Goal: Task Accomplishment & Management: Complete application form

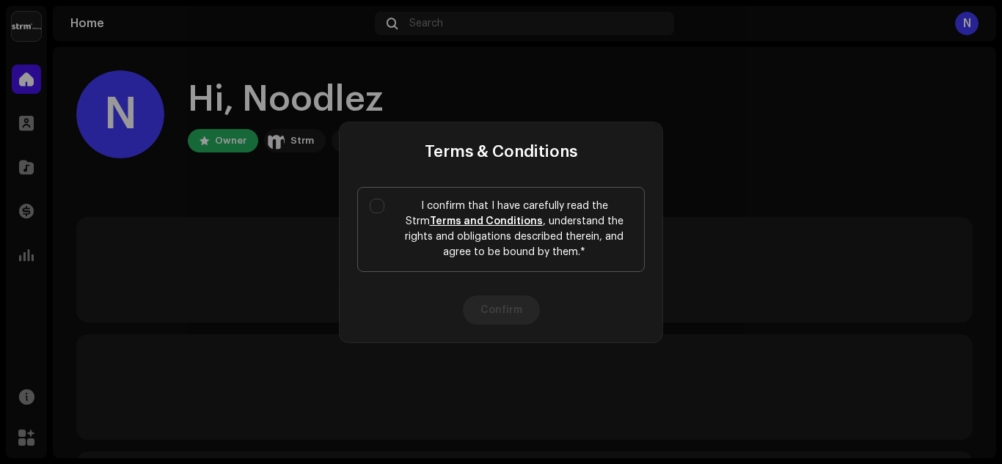
click at [384, 211] on label "I confirm that I have carefully read the Strm Terms and Conditions , understand…" at bounding box center [501, 229] width 288 height 85
click at [384, 211] on input "I confirm that I have carefully read the Strm Terms and Conditions , understand…" at bounding box center [377, 206] width 15 height 15
checkbox input "true"
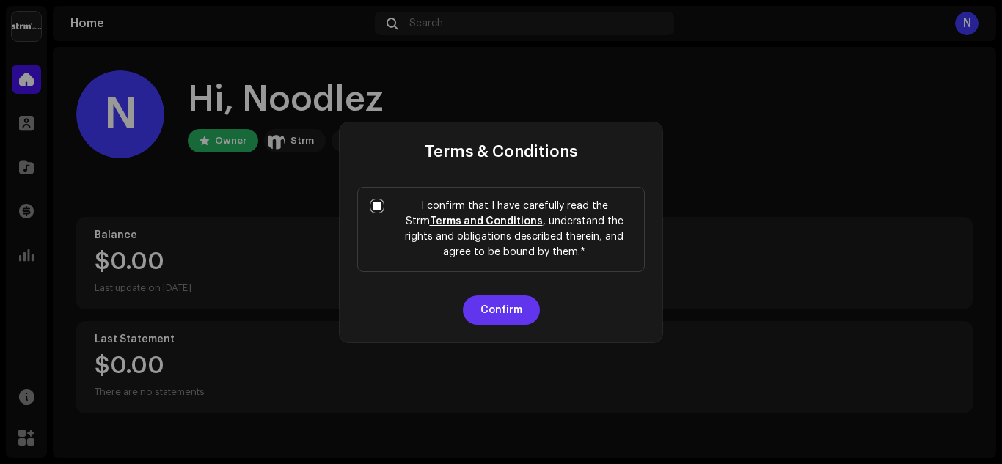
click at [503, 303] on button "Confirm" at bounding box center [501, 310] width 77 height 29
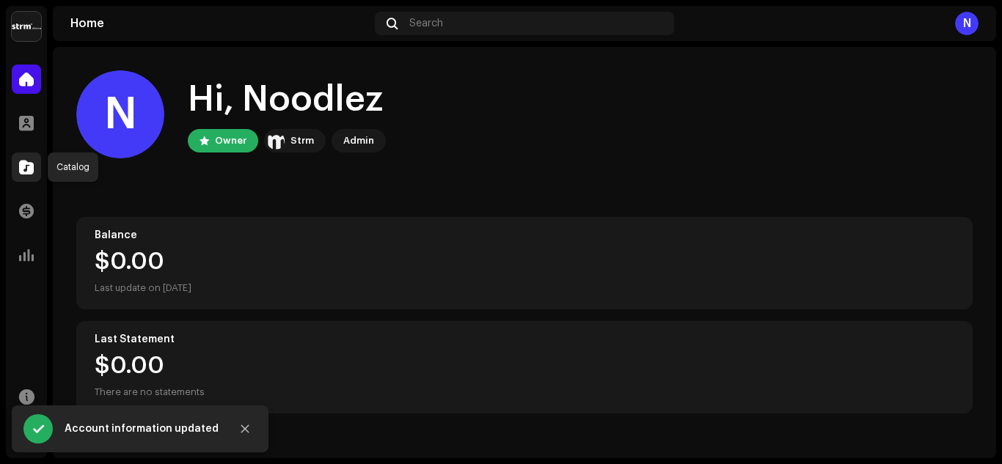
click at [32, 173] on span at bounding box center [26, 167] width 15 height 12
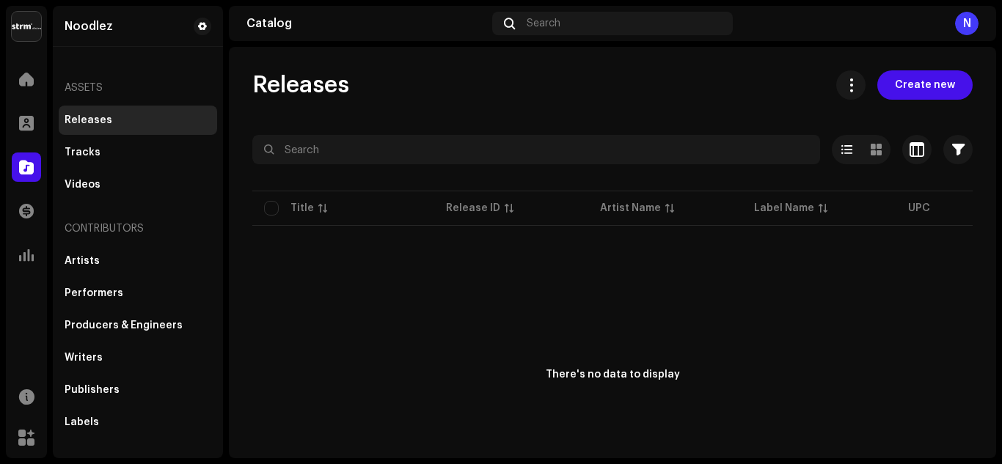
click at [899, 70] on div "Releases Create new Selected 0 Deselect all 0 Options Filters Distribution stat…" at bounding box center [612, 253] width 767 height 412
click at [899, 89] on span "Create new" at bounding box center [925, 84] width 60 height 29
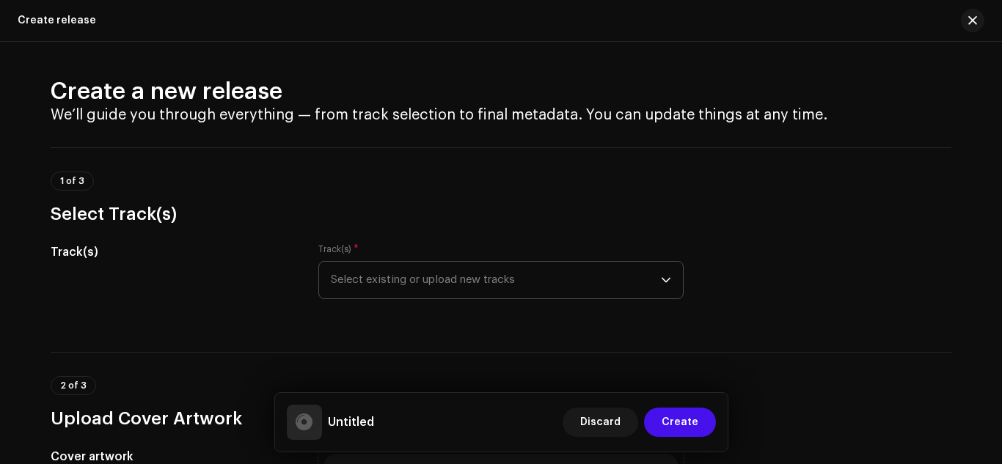
click at [470, 280] on span "Select existing or upload new tracks" at bounding box center [496, 280] width 330 height 37
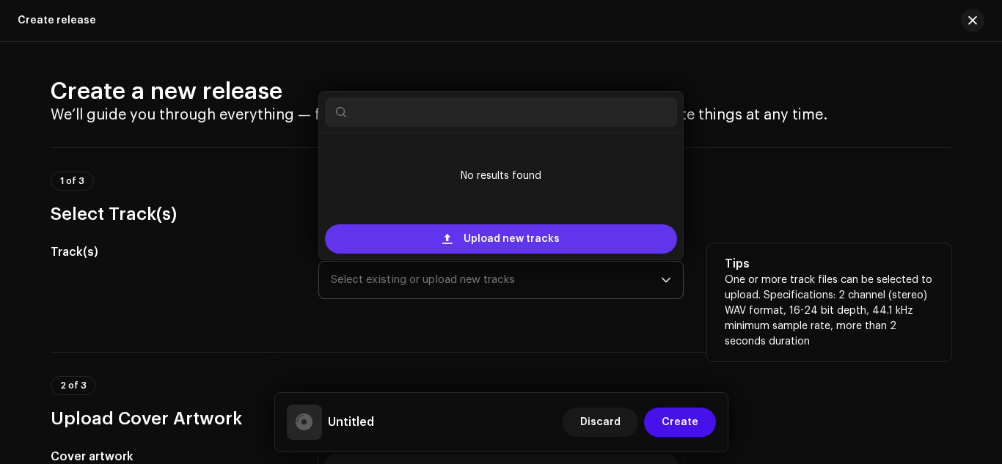
click at [478, 238] on span "Upload new tracks" at bounding box center [512, 239] width 96 height 29
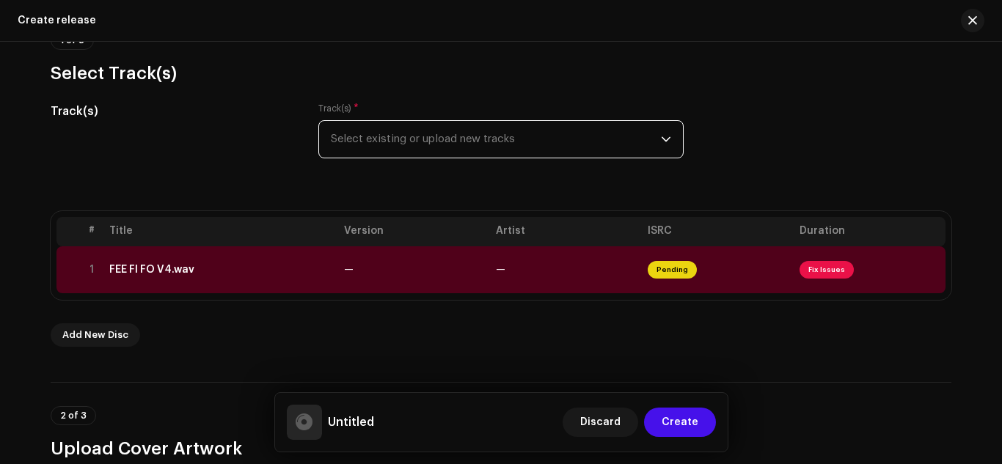
scroll to position [147, 0]
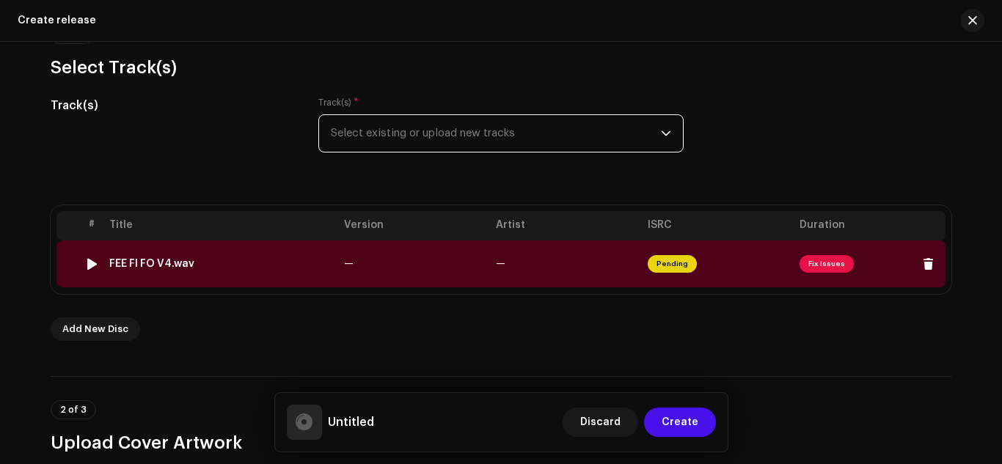
click at [815, 263] on span "Fix Issues" at bounding box center [827, 264] width 54 height 18
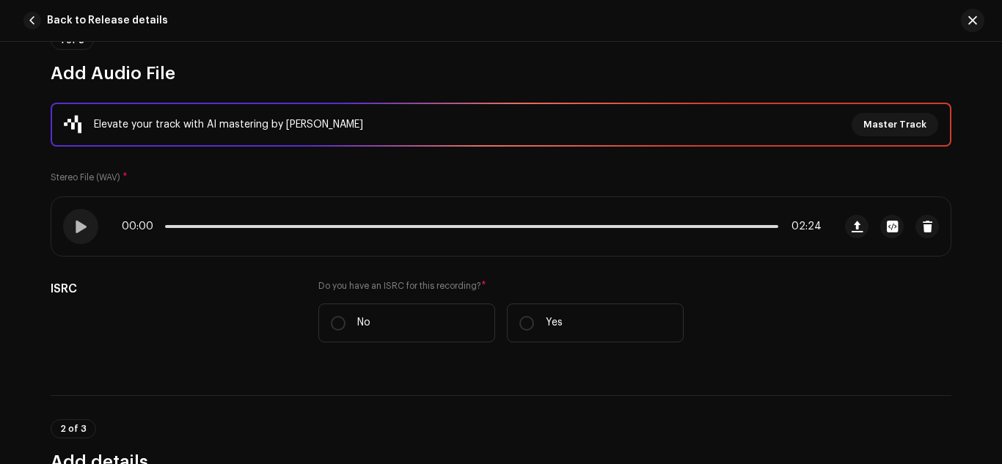
scroll to position [220, 0]
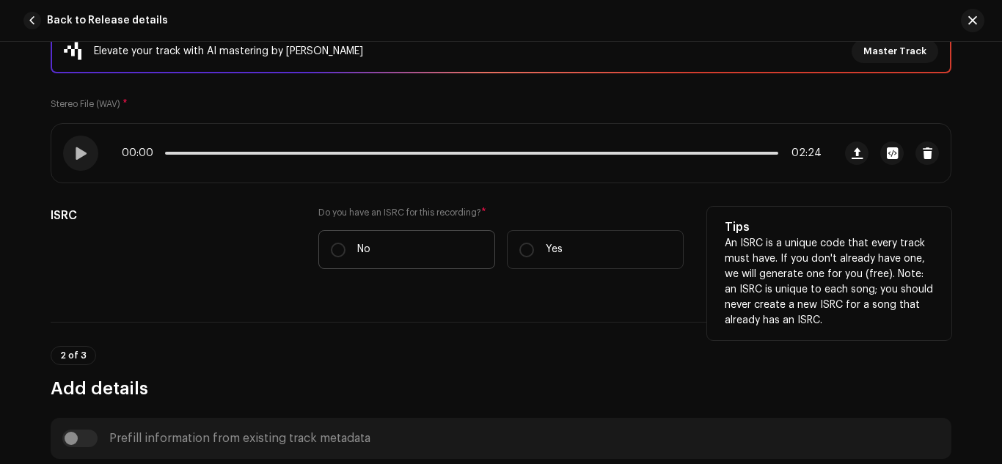
click at [366, 249] on p "No" at bounding box center [363, 249] width 13 height 15
click at [346, 249] on input "No" at bounding box center [338, 250] width 15 height 15
radio input "true"
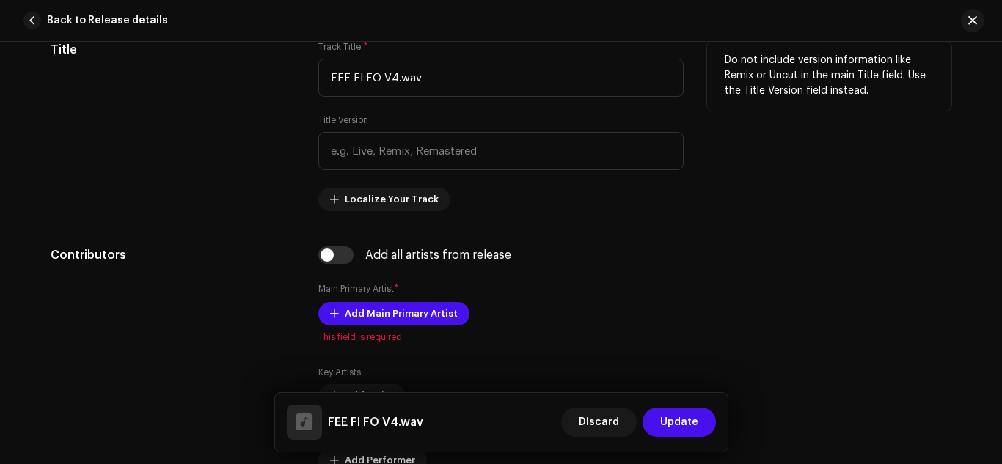
scroll to position [734, 0]
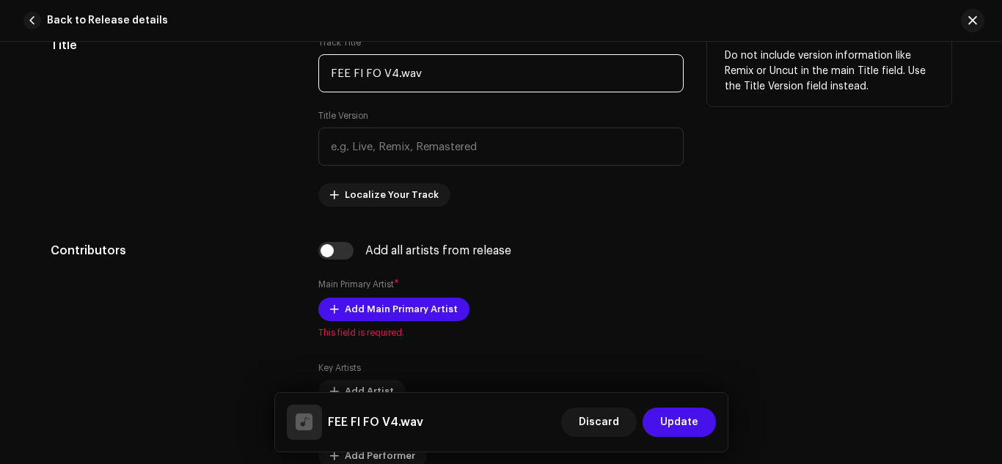
click at [447, 73] on input "FEE FI FO V4.wav" at bounding box center [500, 73] width 365 height 38
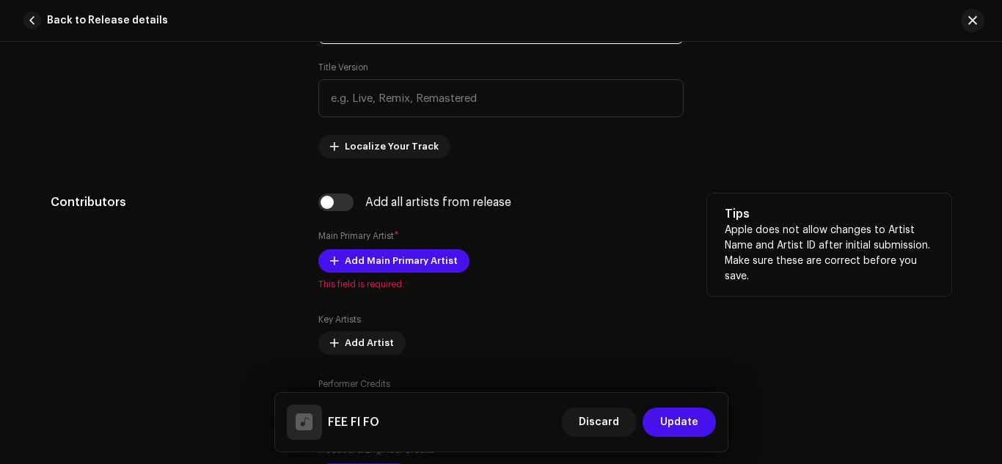
scroll to position [807, 0]
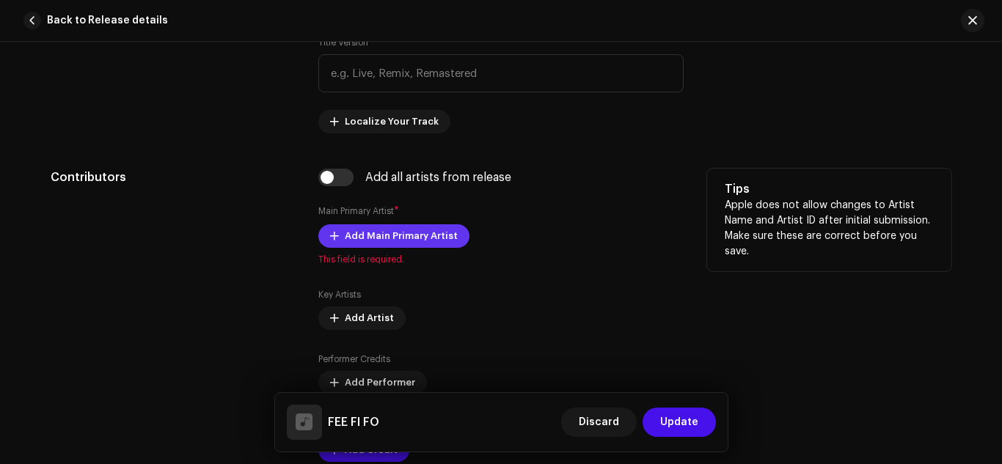
type input "FEE FI FO"
click at [362, 241] on span "Add Main Primary Artist" at bounding box center [401, 236] width 113 height 29
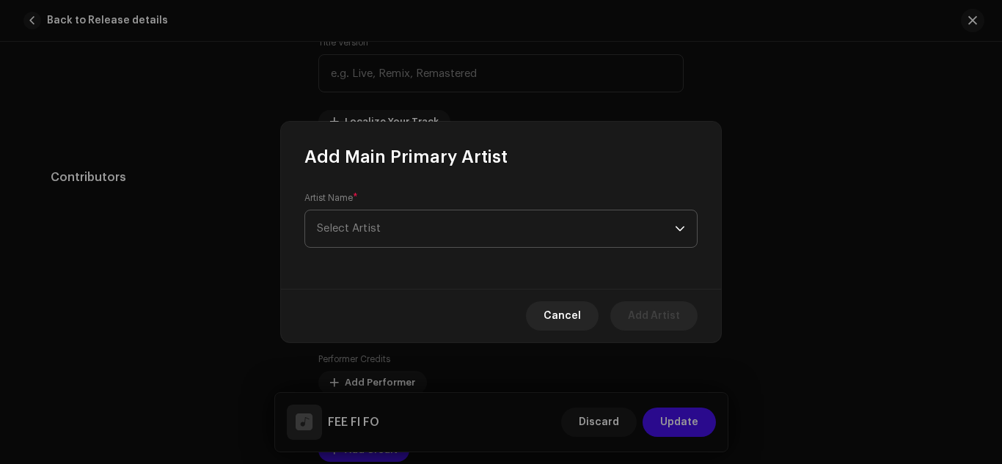
click at [381, 226] on span "Select Artist" at bounding box center [496, 229] width 358 height 37
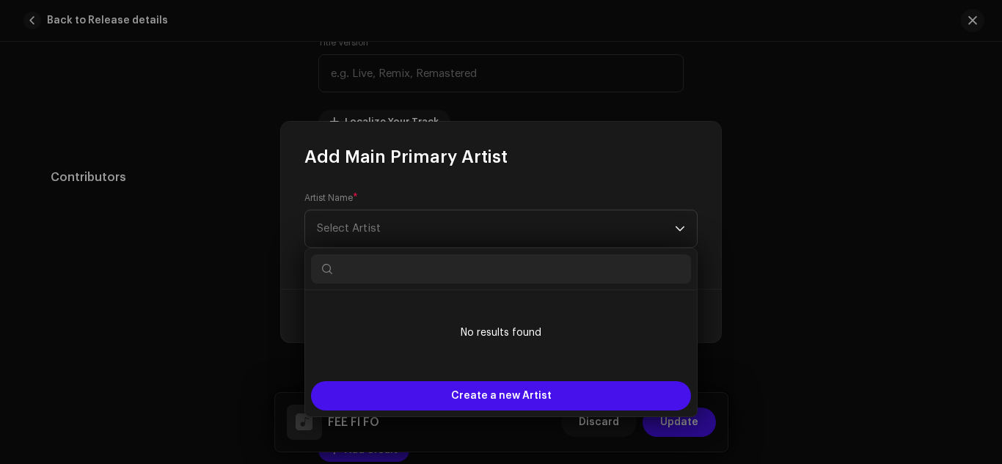
click at [415, 276] on input "text" at bounding box center [501, 269] width 380 height 29
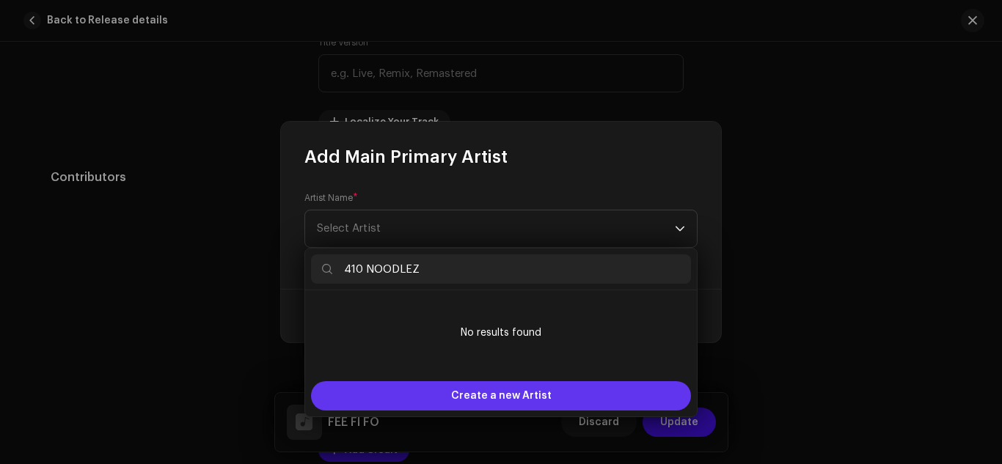
type input "410 NOODLEZ"
click at [475, 388] on span "Create a new Artist" at bounding box center [501, 396] width 101 height 29
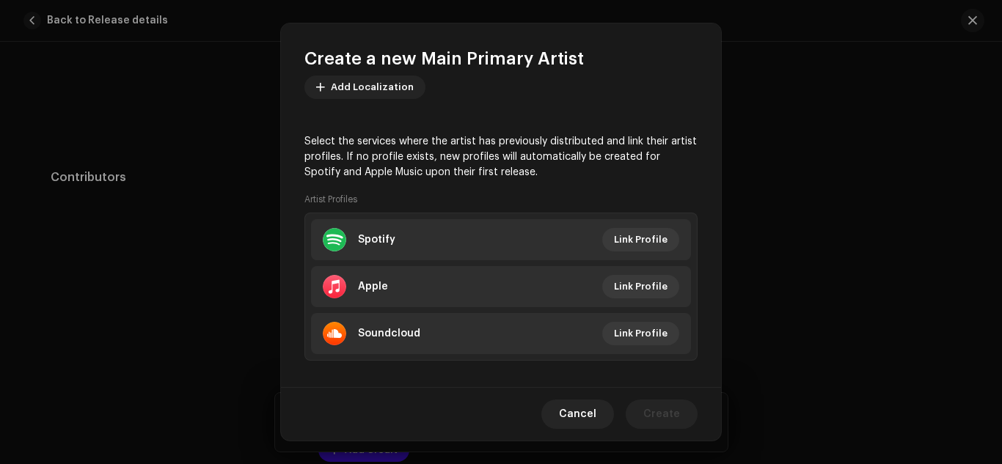
scroll to position [267, 0]
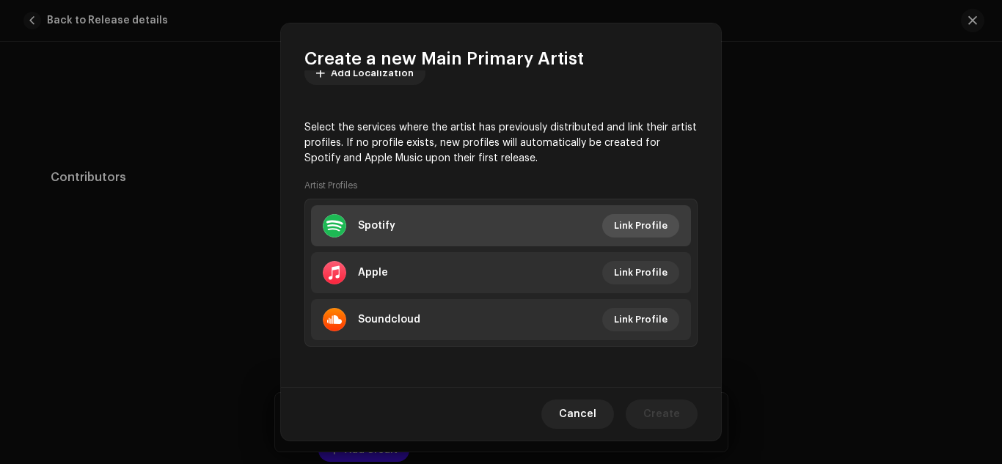
click at [642, 234] on span "Link Profile" at bounding box center [641, 225] width 54 height 29
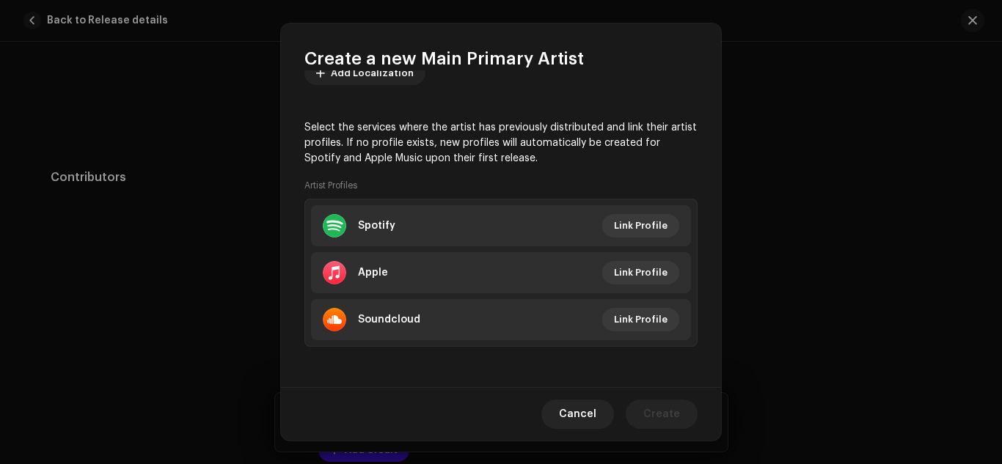
click at [591, 363] on div "Link your Artist Profile Artist Spotify Id * Go to your artist page on Spotify …" at bounding box center [501, 232] width 1002 height 464
click at [580, 407] on span "Cancel" at bounding box center [577, 414] width 37 height 29
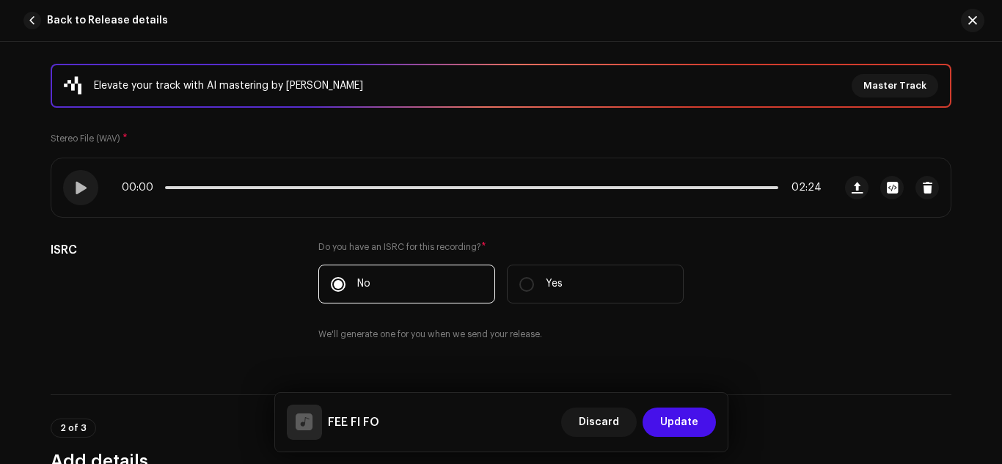
scroll to position [0, 0]
